Goal: Task Accomplishment & Management: Use online tool/utility

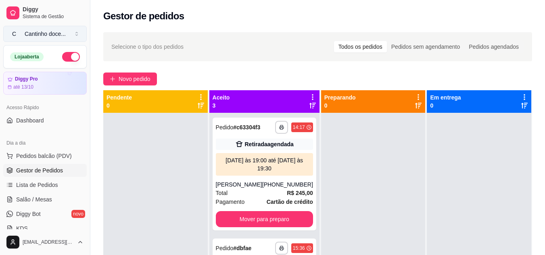
click at [38, 33] on div "Cantinho doce ..." at bounding box center [45, 34] width 41 height 8
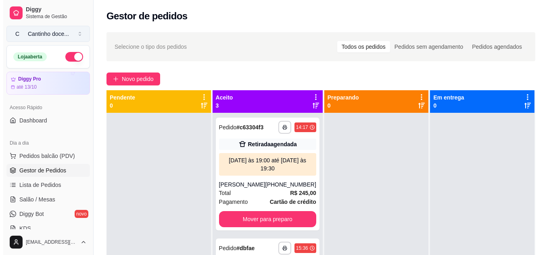
scroll to position [116, 0]
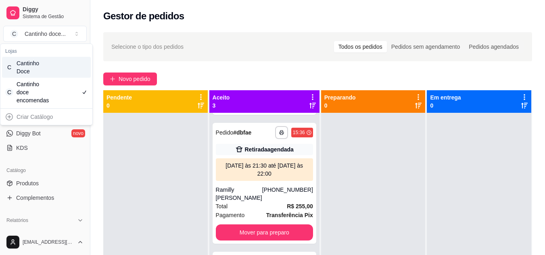
click at [44, 64] on div "Cantinho Doce" at bounding box center [35, 67] width 36 height 16
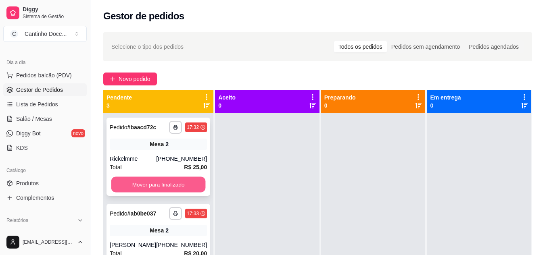
click at [142, 186] on button "Mover para finalizado" at bounding box center [158, 185] width 94 height 16
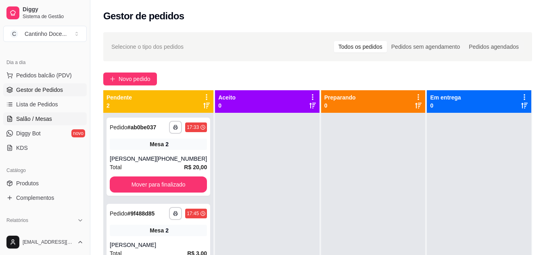
click at [42, 119] on span "Salão / Mesas" at bounding box center [34, 119] width 36 height 8
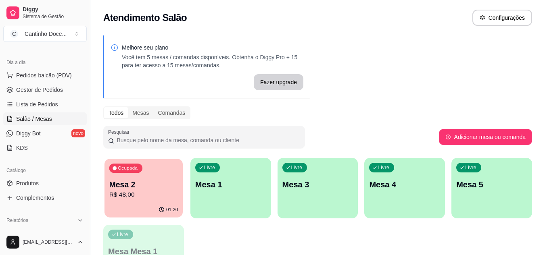
click at [160, 163] on div "Ocupada Mesa 2 R$ 48,00" at bounding box center [143, 181] width 78 height 44
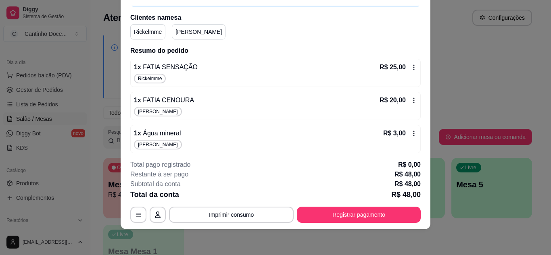
scroll to position [59, 0]
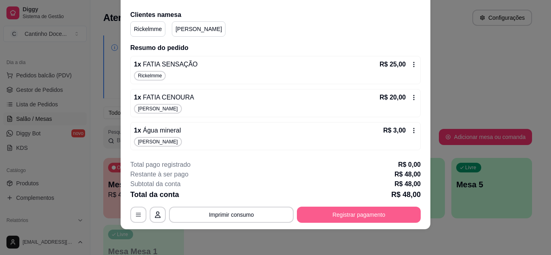
click at [340, 214] on button "Registrar pagamento" at bounding box center [359, 215] width 124 height 16
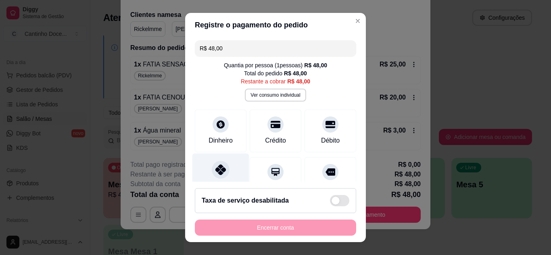
click at [216, 169] on icon at bounding box center [220, 170] width 10 height 10
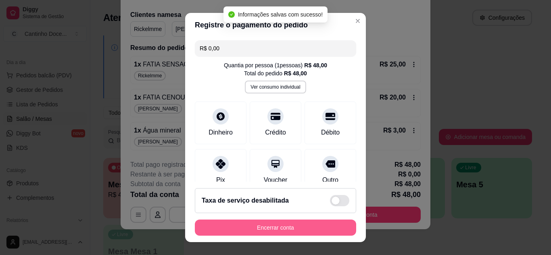
type input "R$ 0,00"
click at [250, 228] on button "Encerrar conta" at bounding box center [275, 228] width 161 height 16
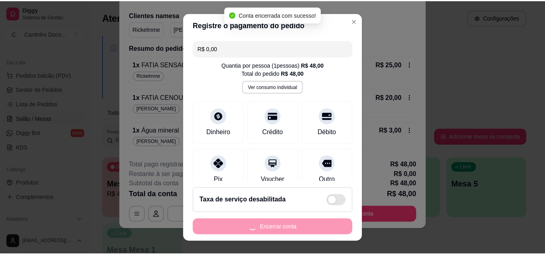
scroll to position [0, 0]
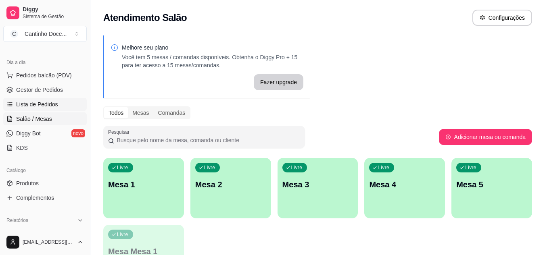
click at [35, 106] on span "Lista de Pedidos" at bounding box center [37, 104] width 42 height 8
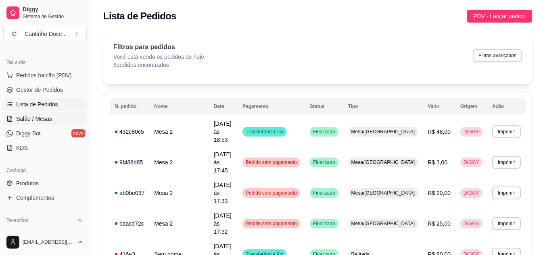
click at [54, 121] on link "Salão / Mesas" at bounding box center [44, 119] width 83 height 13
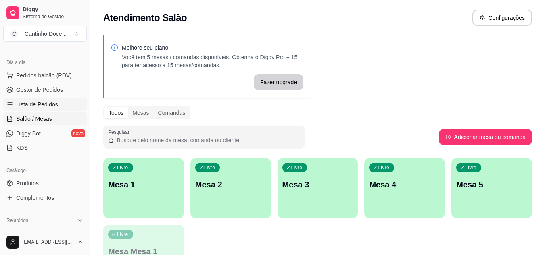
click at [58, 104] on link "Lista de Pedidos" at bounding box center [44, 104] width 83 height 13
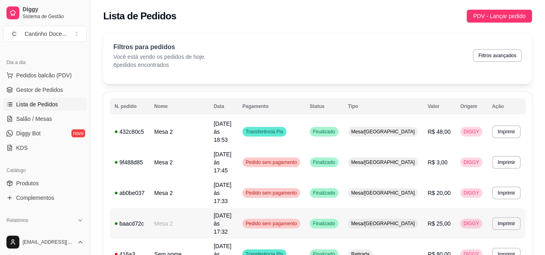
scroll to position [55, 0]
